Goal: Information Seeking & Learning: Learn about a topic

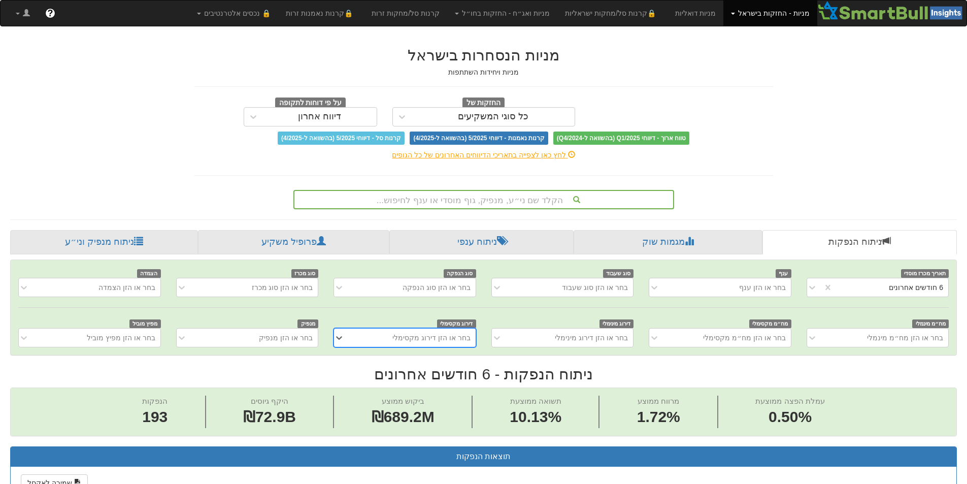
click at [459, 192] on div "הקלד שם ני״ע, מנפיק, גוף מוסדי או ענף לחיפוש..." at bounding box center [483, 199] width 379 height 17
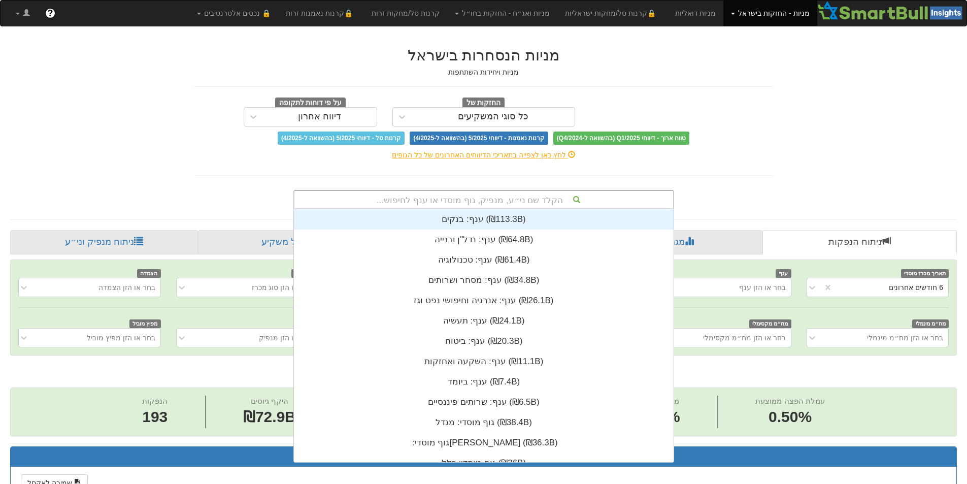
scroll to position [253, 0]
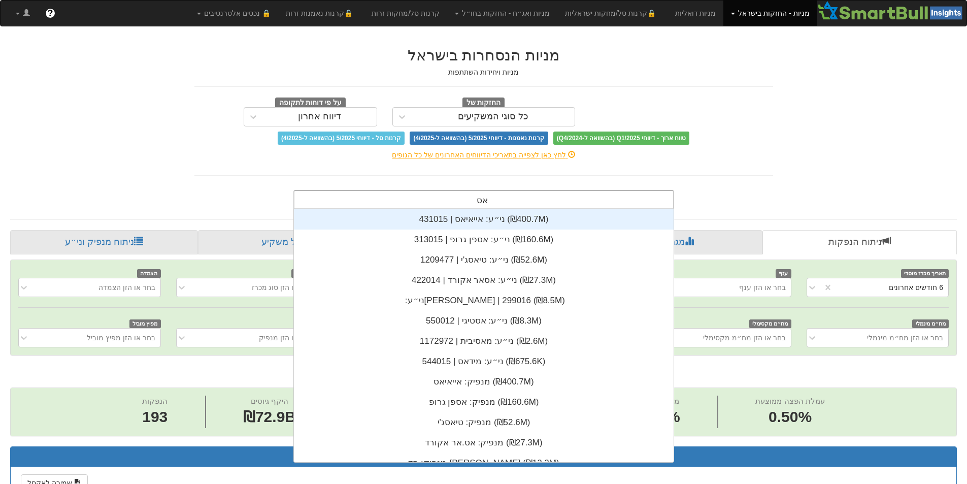
type input "[PERSON_NAME]"
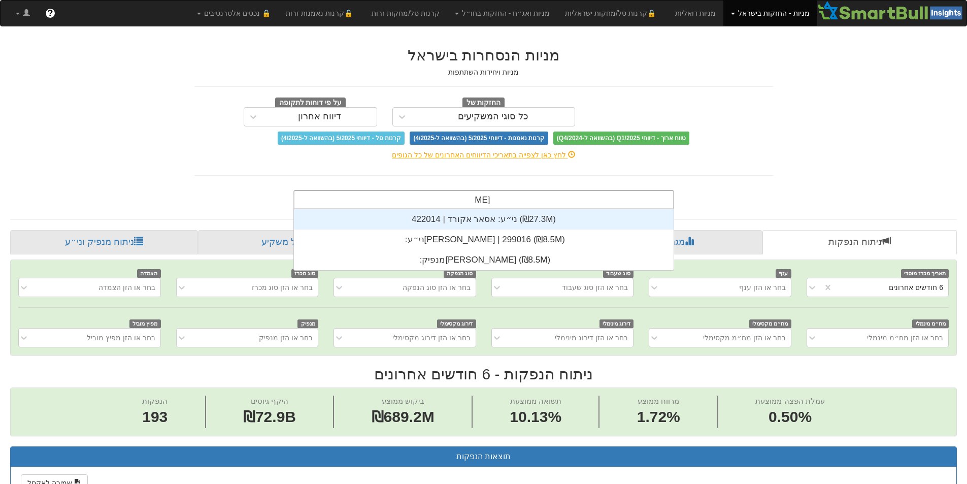
scroll to position [61, 0]
click at [501, 220] on div "ני״ע: ‏אסאר אקורד | 422014 ‎(₪27.3M)‎" at bounding box center [484, 219] width 380 height 20
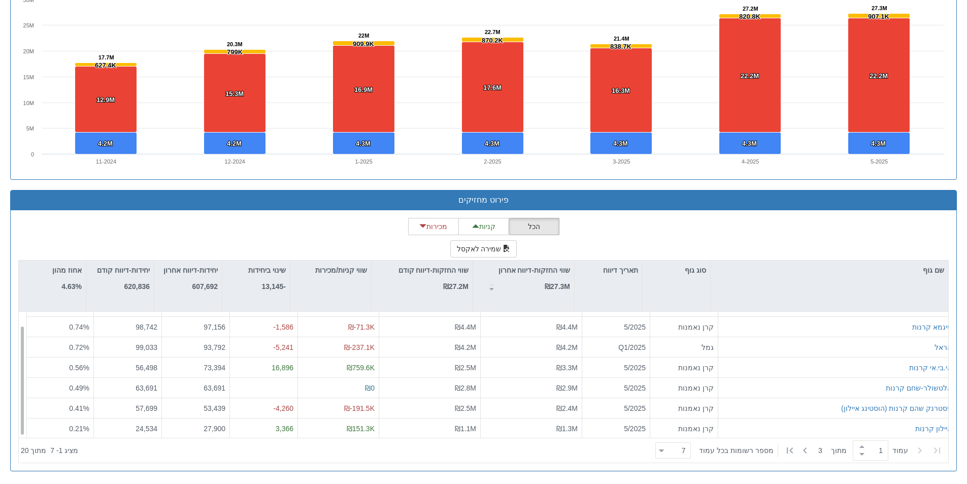
scroll to position [16, 0]
click at [664, 458] on div "7 7" at bounding box center [673, 450] width 36 height 16
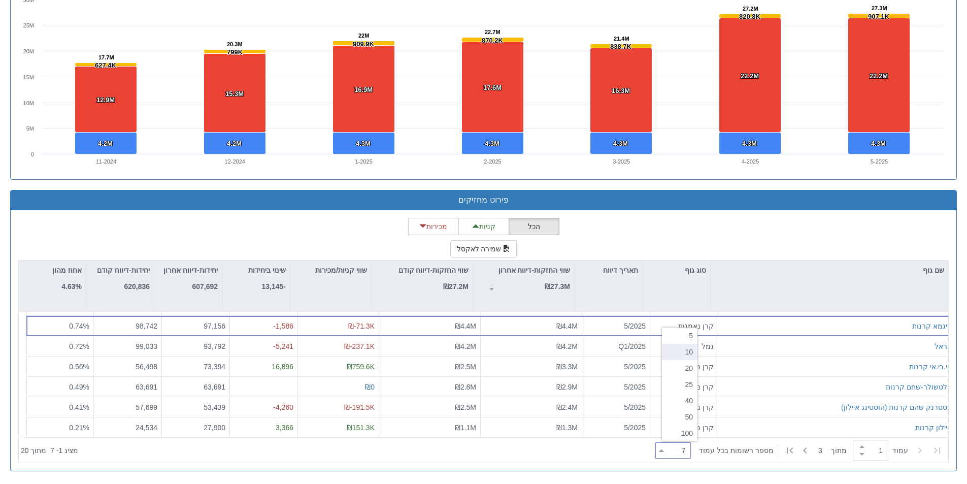
click at [681, 354] on div "10" at bounding box center [680, 352] width 36 height 16
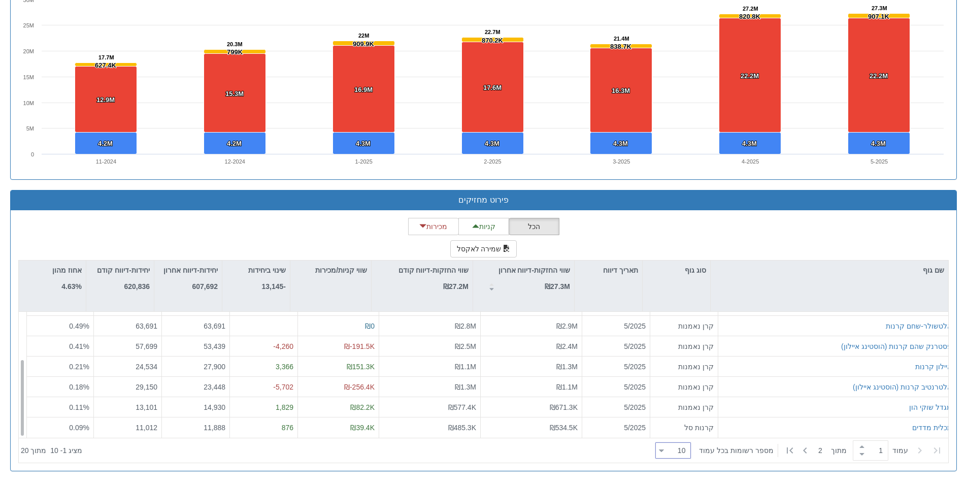
scroll to position [77, 0]
click at [664, 453] on div at bounding box center [661, 451] width 5 height 14
click at [680, 371] on div "20" at bounding box center [680, 368] width 36 height 16
type input "20"
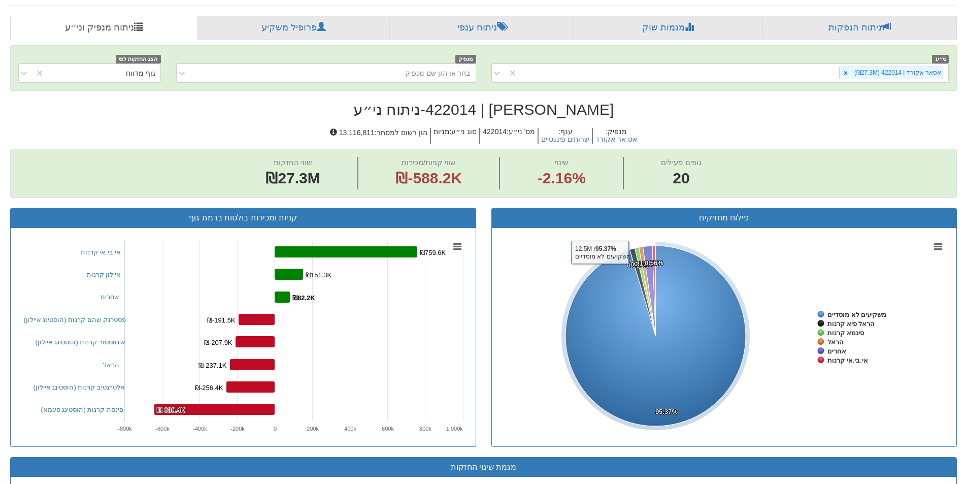
scroll to position [0, 0]
